Goal: Task Accomplishment & Management: Use online tool/utility

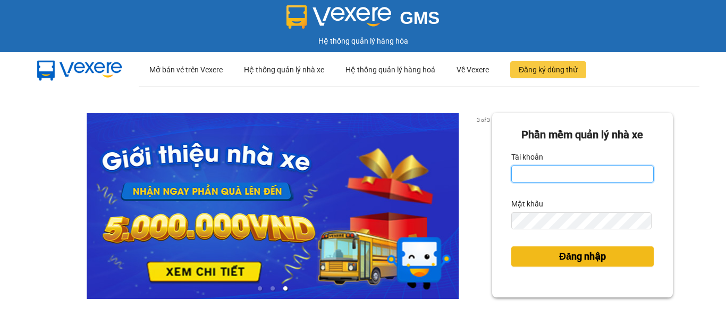
type input "ly.xtl"
click at [550, 254] on button "Đăng nhập" at bounding box center [583, 256] width 143 height 20
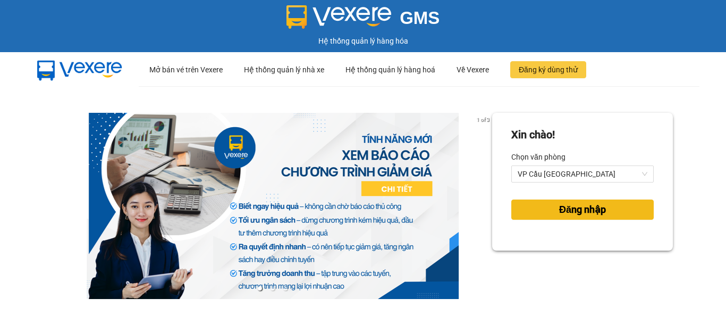
click at [559, 203] on span "Đăng nhập" at bounding box center [582, 209] width 47 height 15
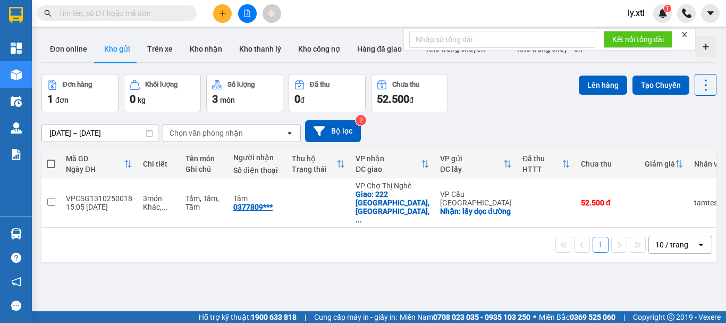
click at [688, 37] on icon "close" at bounding box center [684, 34] width 5 height 5
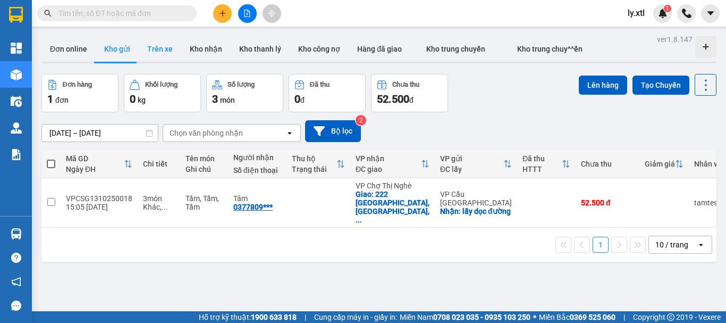
click at [166, 51] on button "Trên xe" at bounding box center [160, 49] width 43 height 26
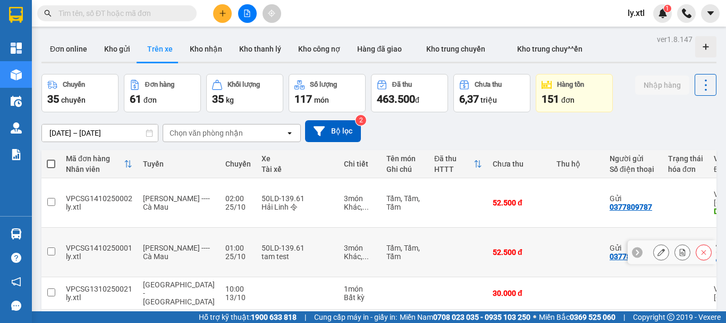
click at [57, 228] on td at bounding box center [50, 252] width 19 height 49
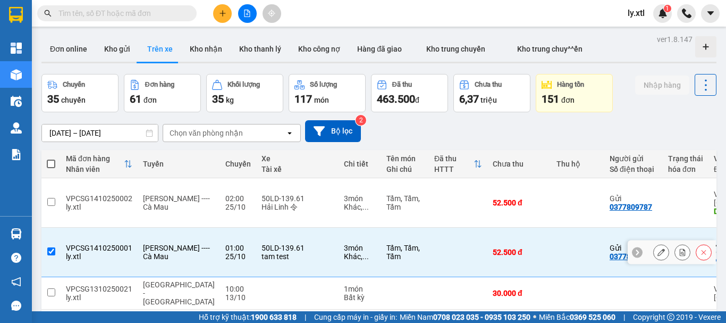
checkbox input "true"
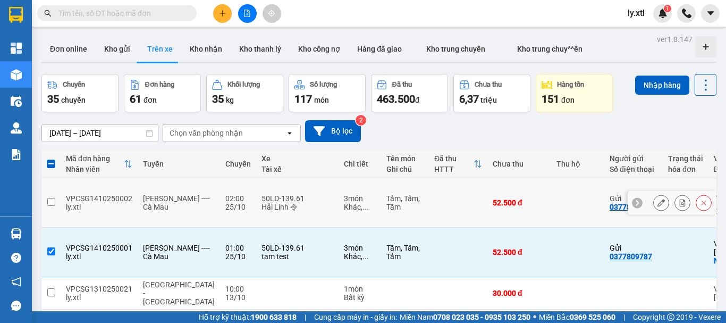
click at [72, 194] on div "VPCSG1410250002" at bounding box center [99, 198] width 66 height 9
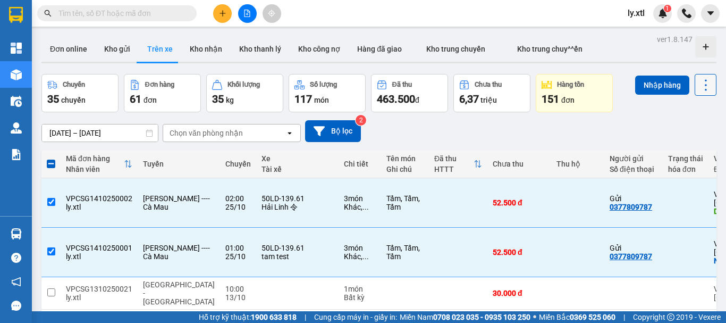
click at [695, 95] on button at bounding box center [706, 85] width 22 height 22
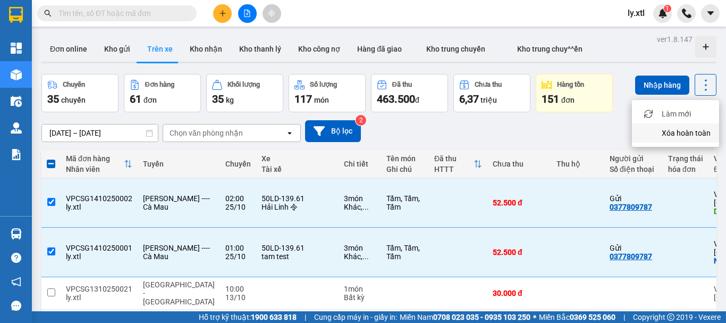
click at [686, 130] on span "Xóa hoàn toàn" at bounding box center [686, 133] width 49 height 11
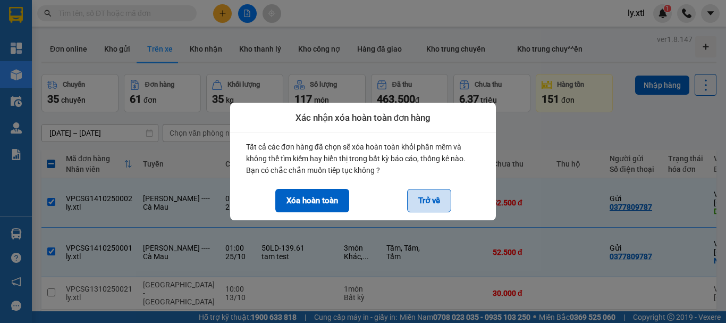
click at [429, 196] on button "Trở về" at bounding box center [429, 200] width 44 height 23
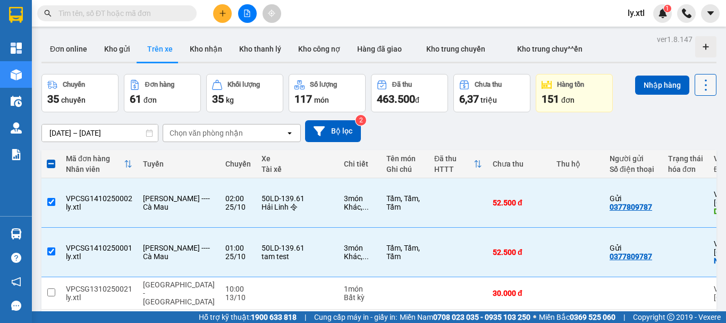
click at [699, 86] on icon at bounding box center [706, 85] width 15 height 15
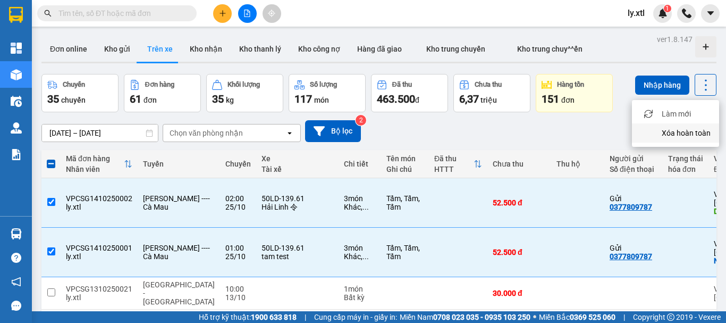
click at [674, 132] on span "Xóa hoàn toàn" at bounding box center [686, 133] width 49 height 11
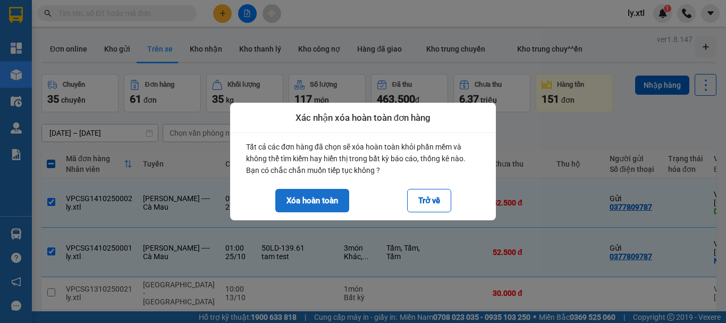
click at [321, 203] on button "Xóa hoàn toàn" at bounding box center [312, 200] width 74 height 23
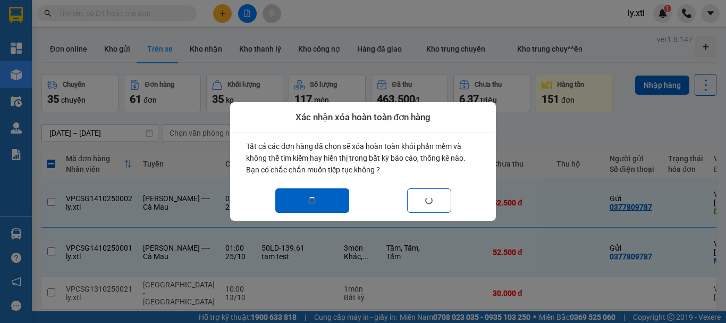
checkbox input "false"
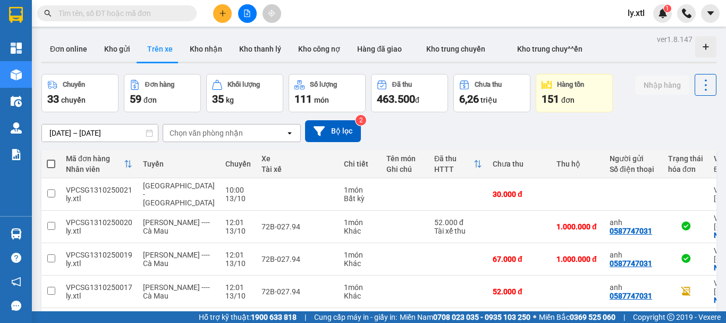
click at [91, 14] on input "text" at bounding box center [121, 13] width 126 height 12
paste input "VPCSG1410250002"
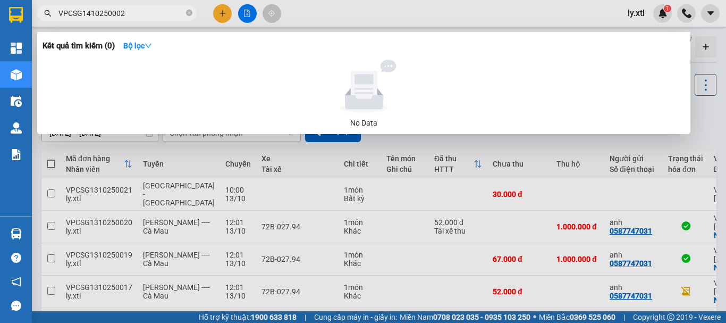
type input "VPCSG1410250002"
click at [492, 13] on div at bounding box center [363, 161] width 726 height 323
